Goal: Task Accomplishment & Management: Manage account settings

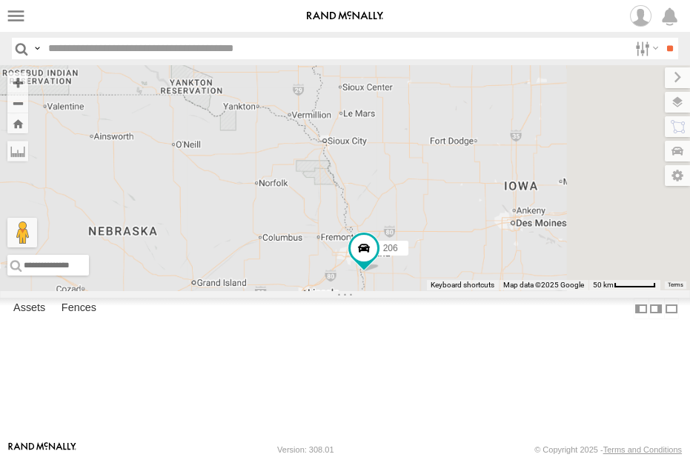
click at [0, 0] on span at bounding box center [0, 0] width 0 height 0
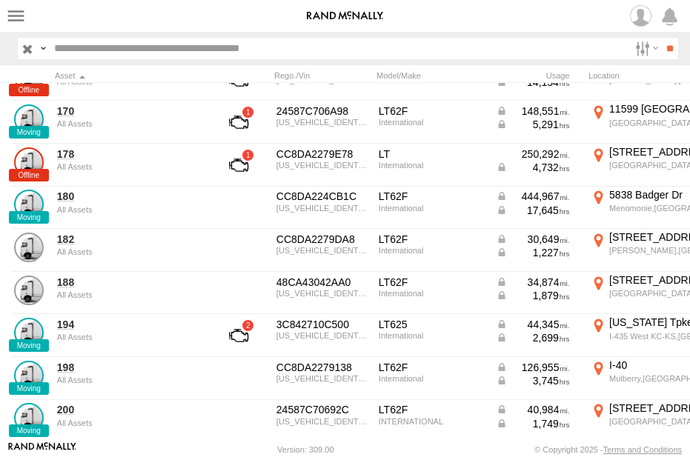
scroll to position [1007, 0]
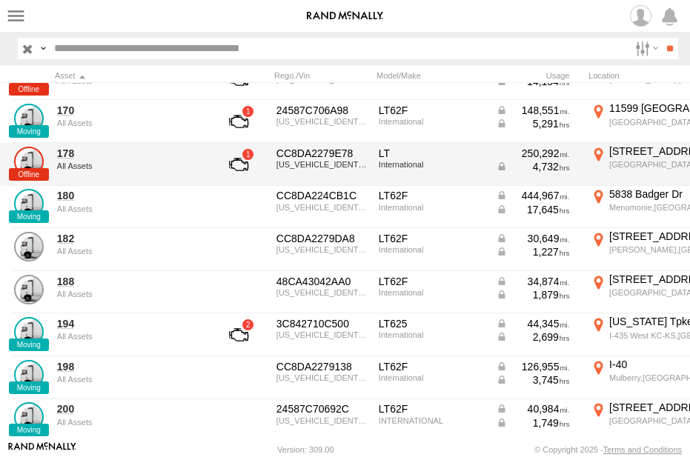
click at [237, 160] on link at bounding box center [238, 165] width 55 height 36
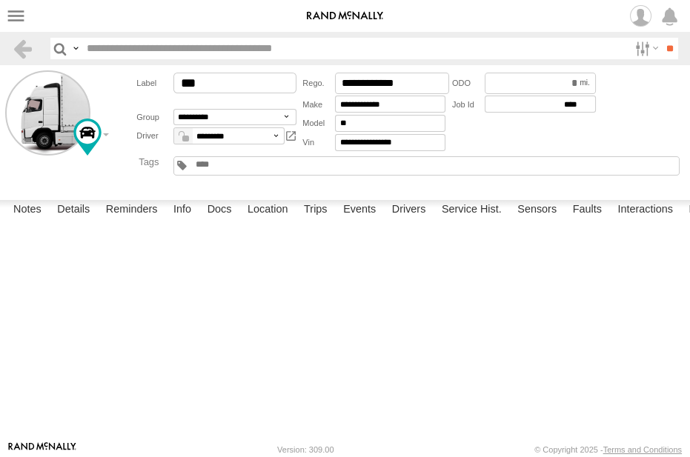
click at [0, 0] on div "Source Address 33" at bounding box center [0, 0] width 0 height 0
